Goal: Find specific page/section: Find specific page/section

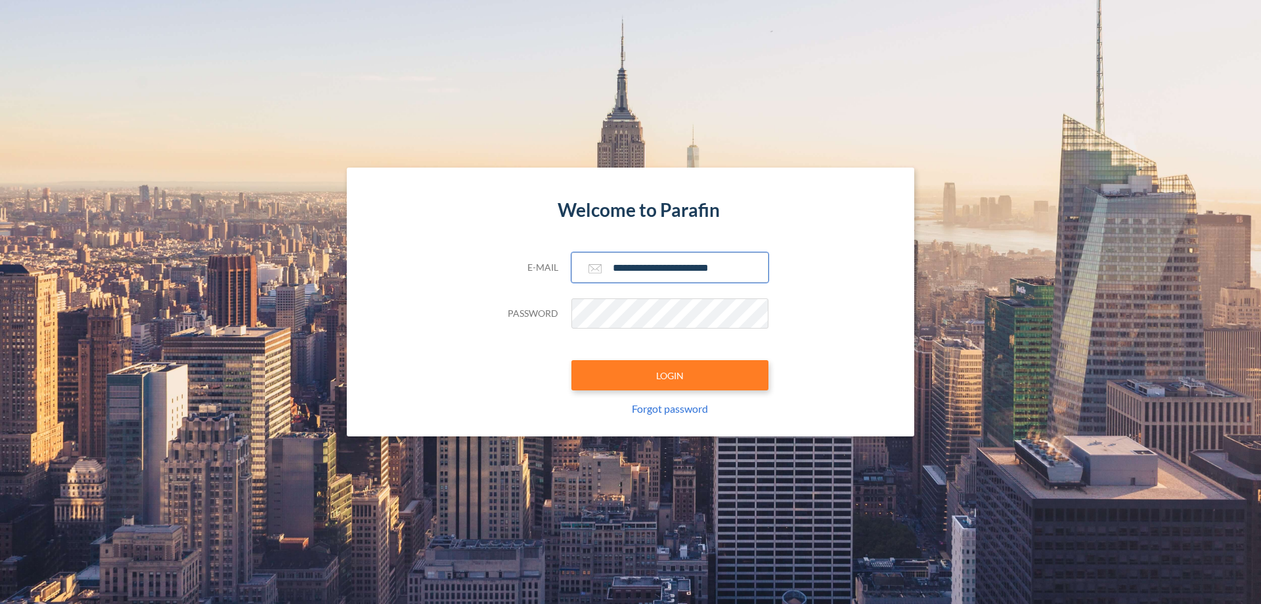
type input "**********"
click at [670, 375] on button "LOGIN" at bounding box center [669, 375] width 197 height 30
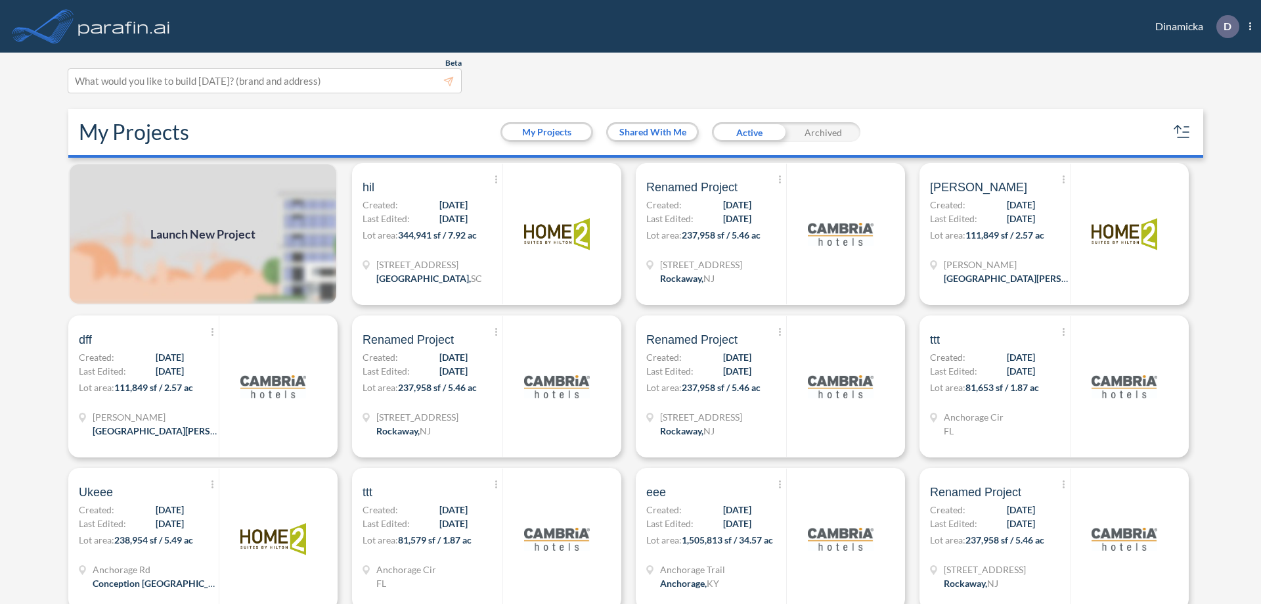
scroll to position [3, 0]
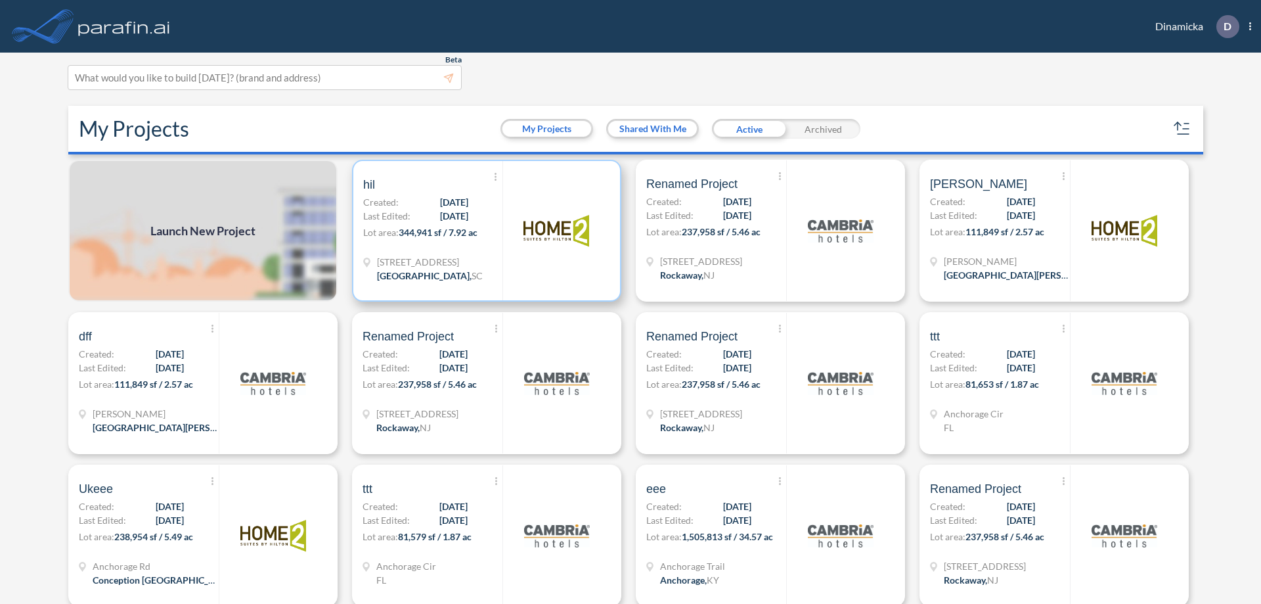
click at [484, 231] on p "Lot area: 344,941 sf / 7.92 ac" at bounding box center [432, 234] width 139 height 19
